Goal: Find contact information: Find contact information

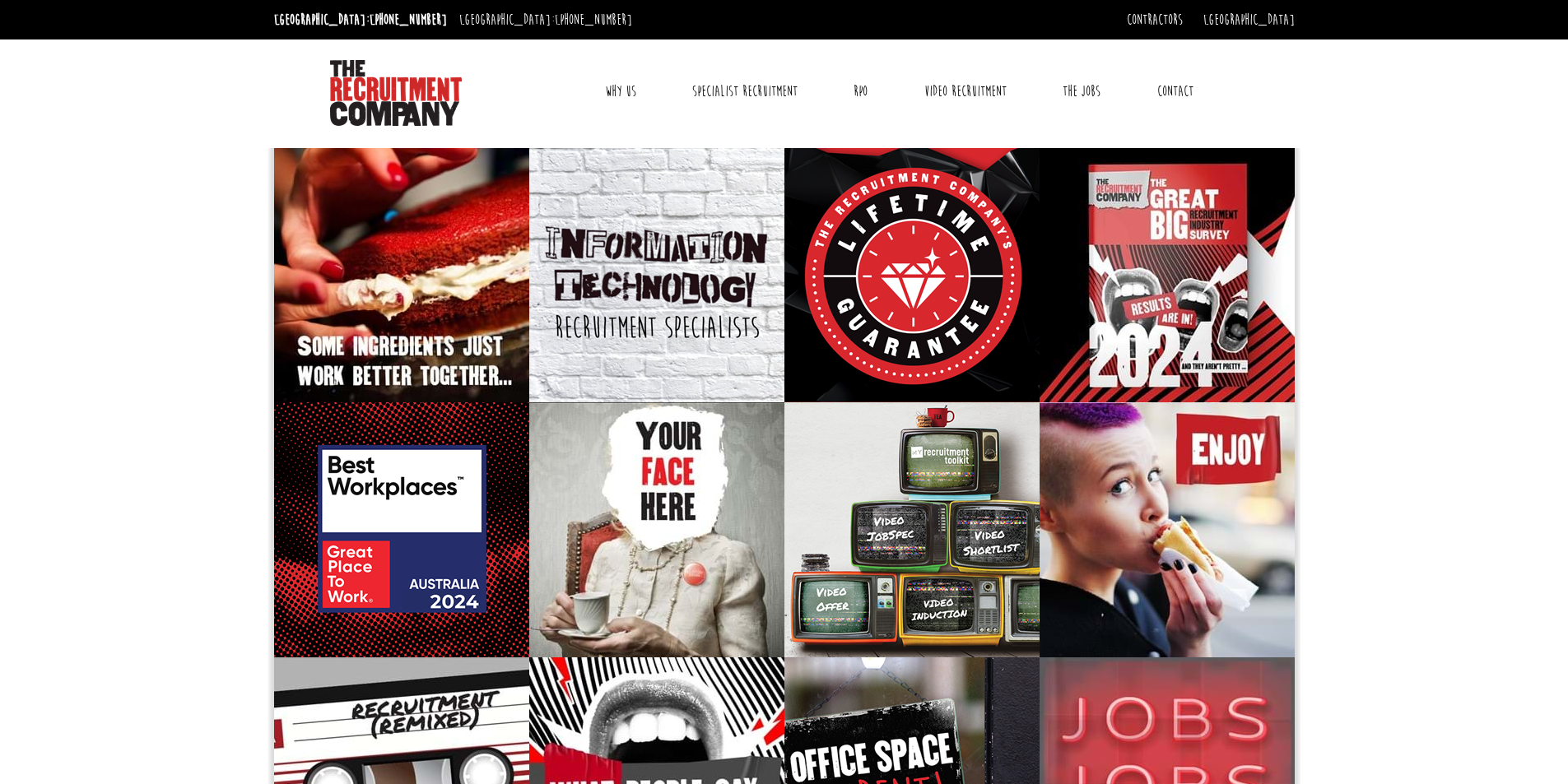
click at [1176, 89] on link "Contact" at bounding box center [1176, 91] width 61 height 41
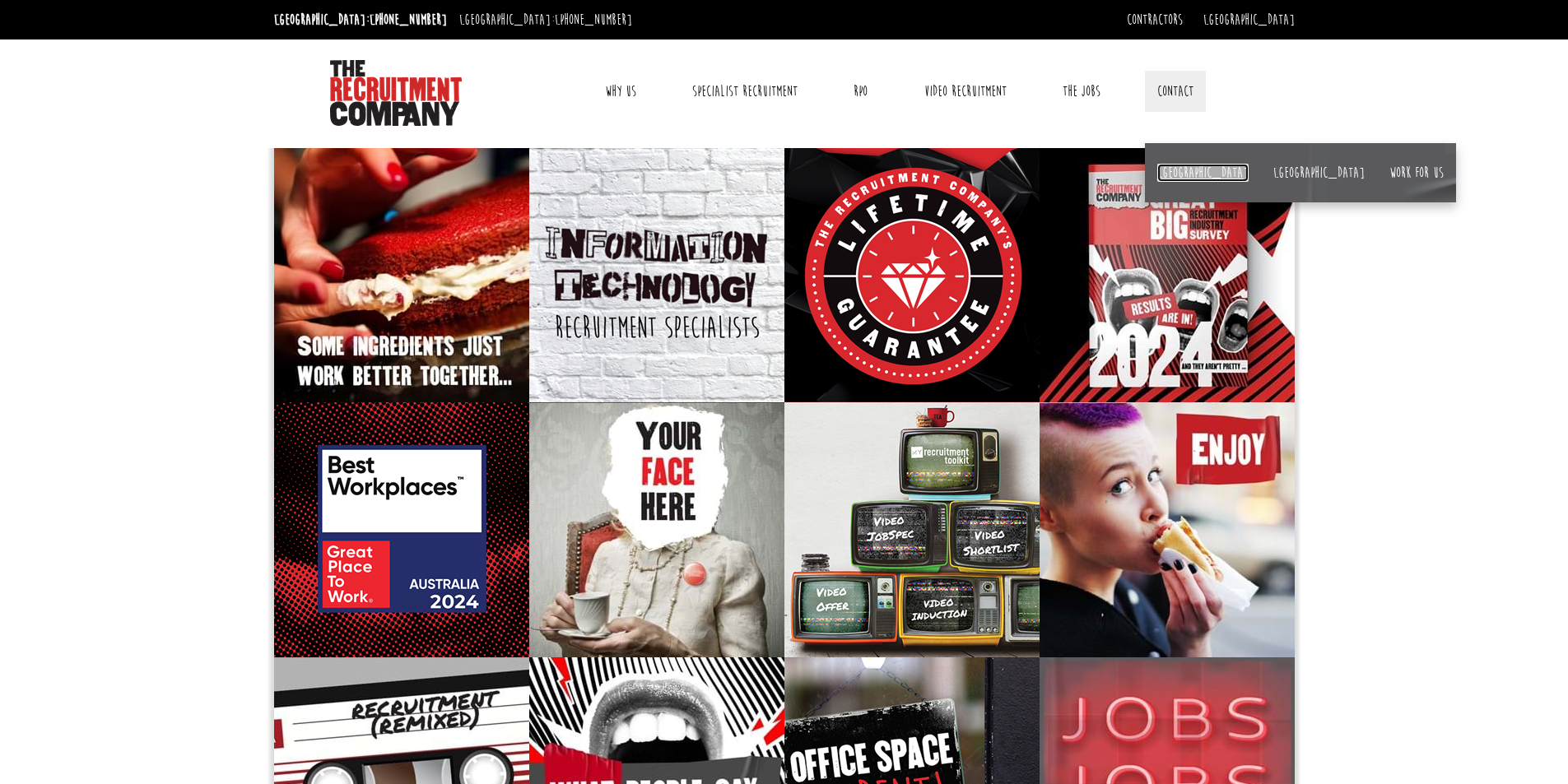
click at [1177, 171] on link "[GEOGRAPHIC_DATA]" at bounding box center [1203, 172] width 92 height 18
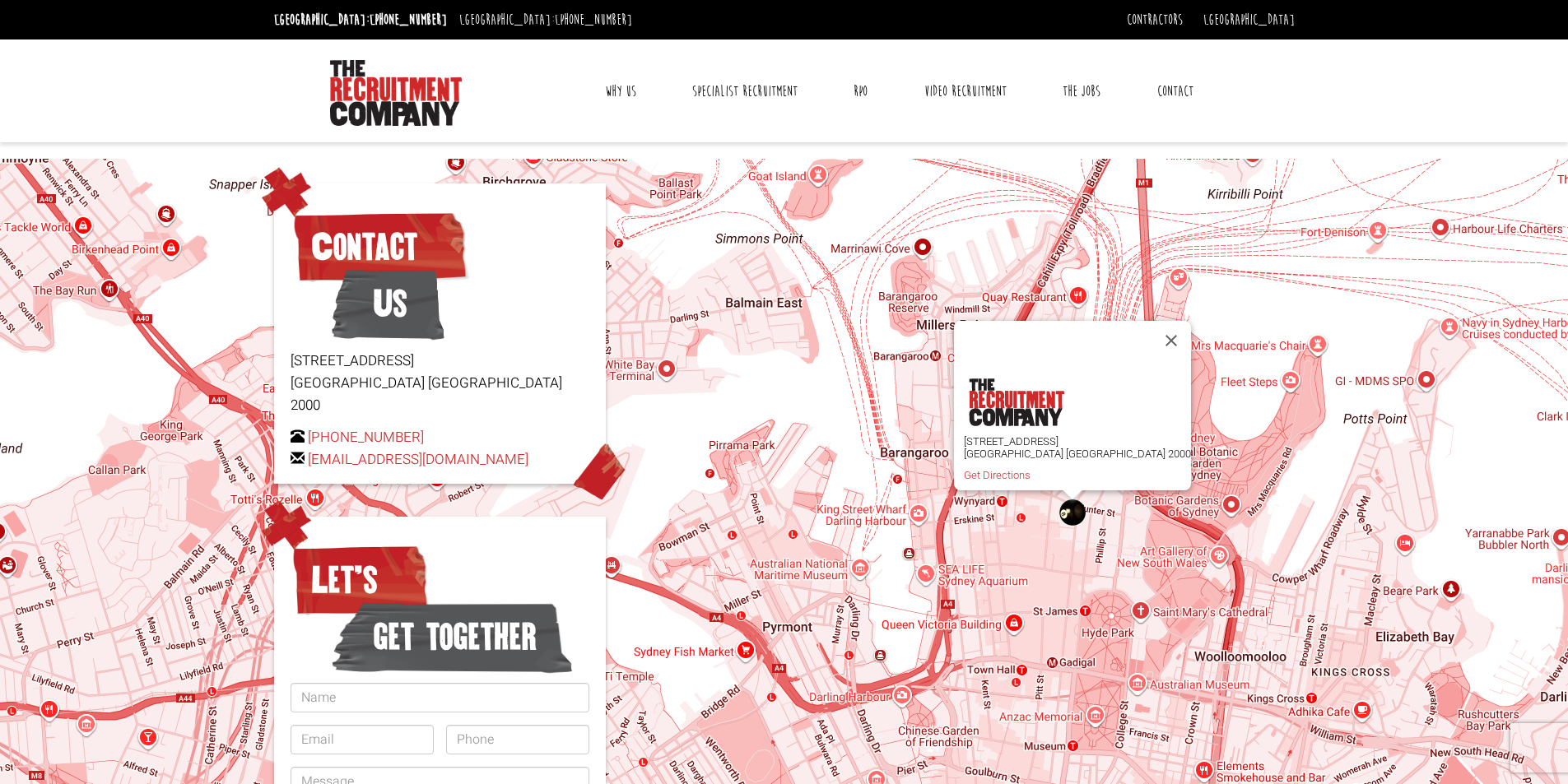
drag, startPoint x: 546, startPoint y: 438, endPoint x: 309, endPoint y: 453, distance: 237.5
click at [309, 453] on div "Contact Us [STREET_ADDRESS] [PHONE_NUMBER] [EMAIL_ADDRESS][DOMAIN_NAME]" at bounding box center [439, 334] width 332 height 301
copy link "[EMAIL_ADDRESS][DOMAIN_NAME]"
